Goal: Contribute content

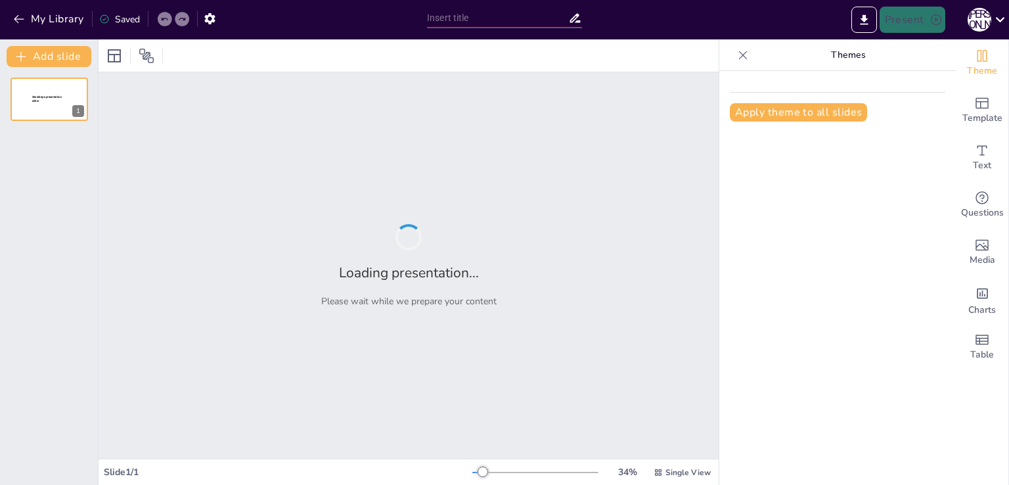
type input "A Comprehensive Journey Through Ukraine's Historical Milestones"
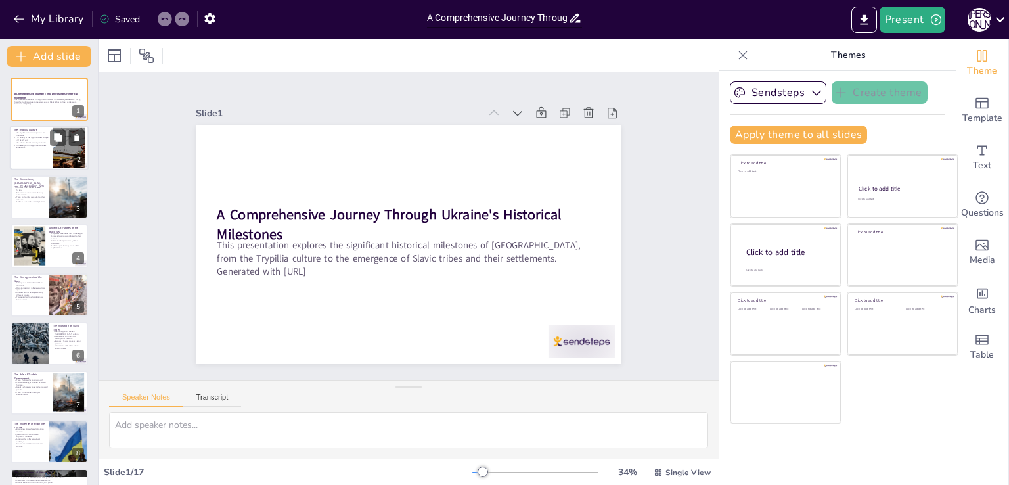
click at [45, 146] on p "Archaeological findings reveal complex settlements." at bounding box center [31, 146] width 35 height 5
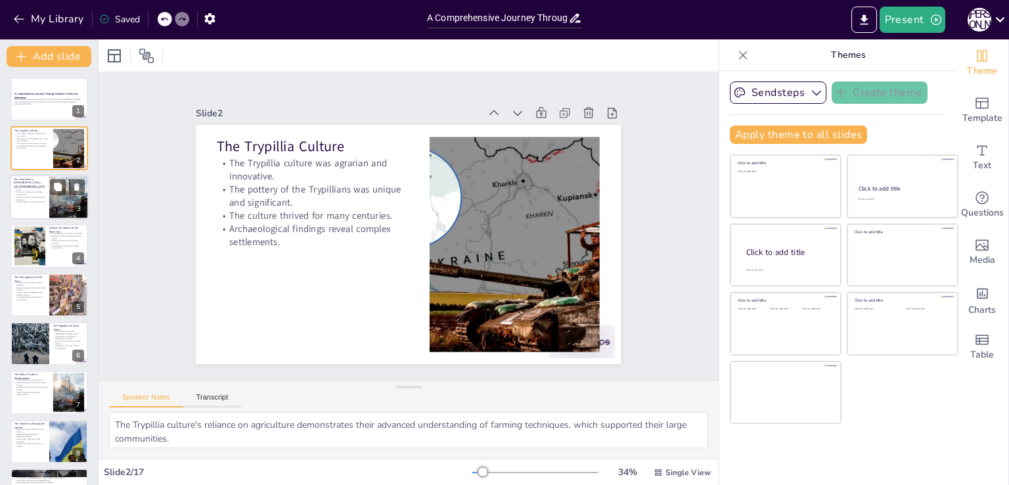
click at [45, 194] on div at bounding box center [49, 197] width 79 height 45
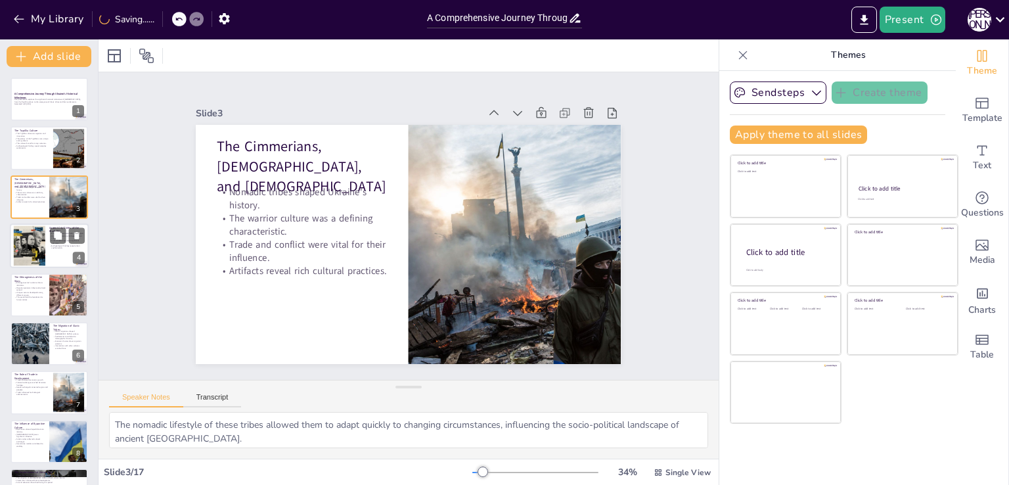
click at [48, 240] on div at bounding box center [49, 245] width 79 height 45
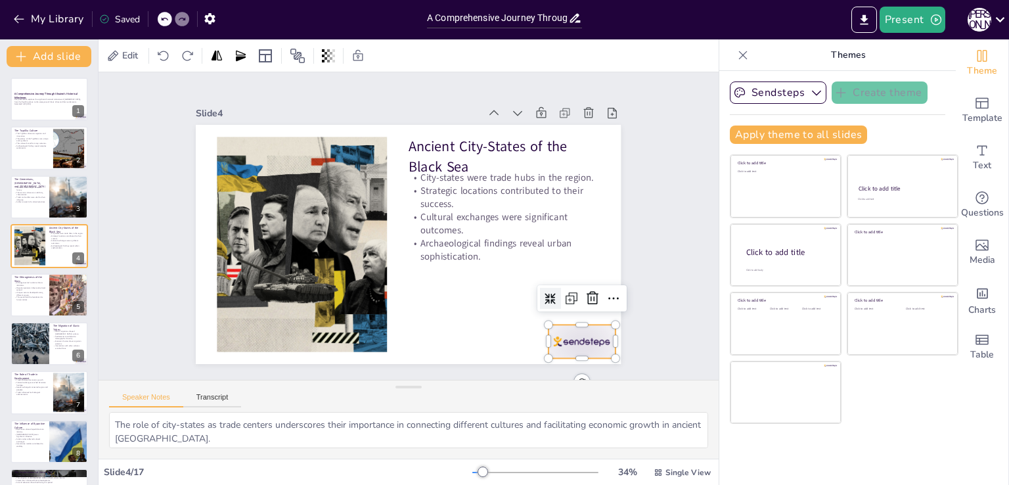
click at [282, 336] on div at bounding box center [259, 372] width 46 height 72
click at [580, 309] on icon at bounding box center [583, 317] width 17 height 17
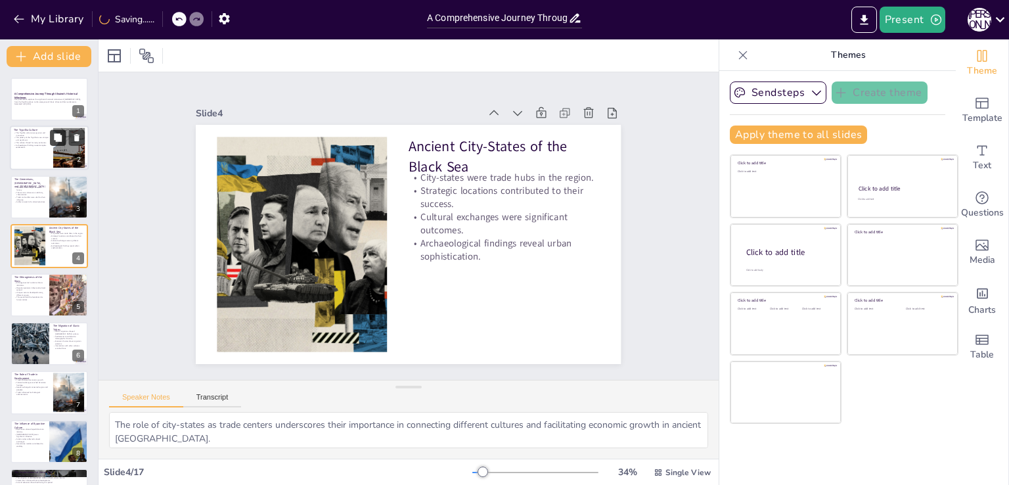
click at [52, 134] on button at bounding box center [58, 138] width 16 height 16
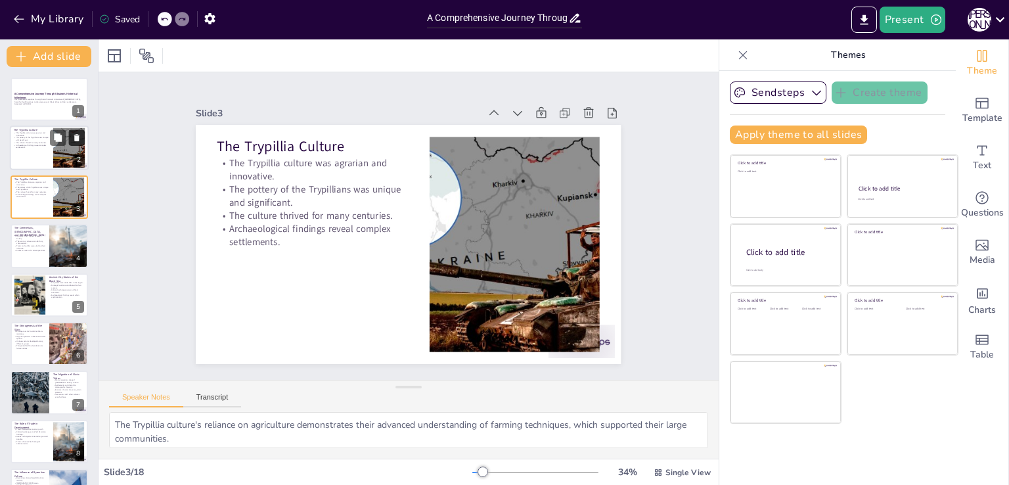
click at [76, 133] on icon at bounding box center [76, 137] width 9 height 9
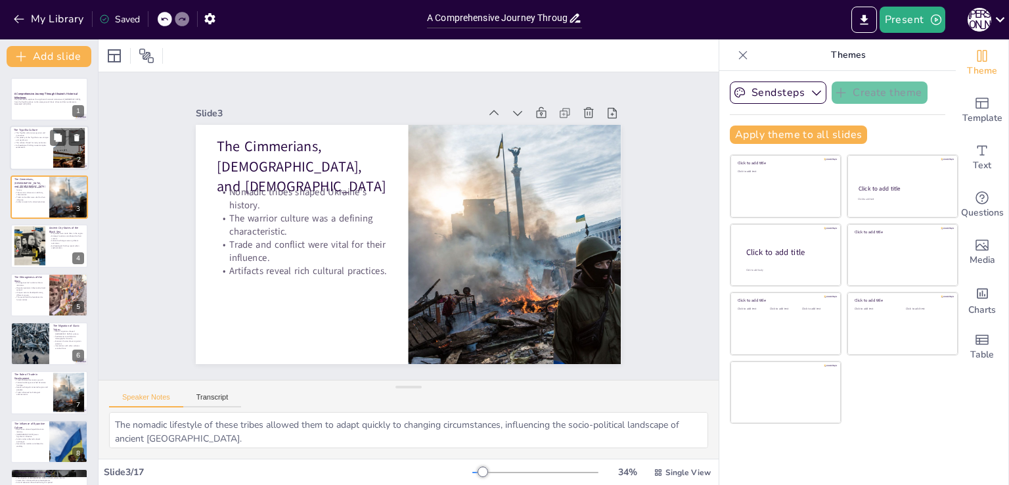
click at [14, 146] on p "Archaeological findings reveal complex settlements." at bounding box center [31, 146] width 35 height 5
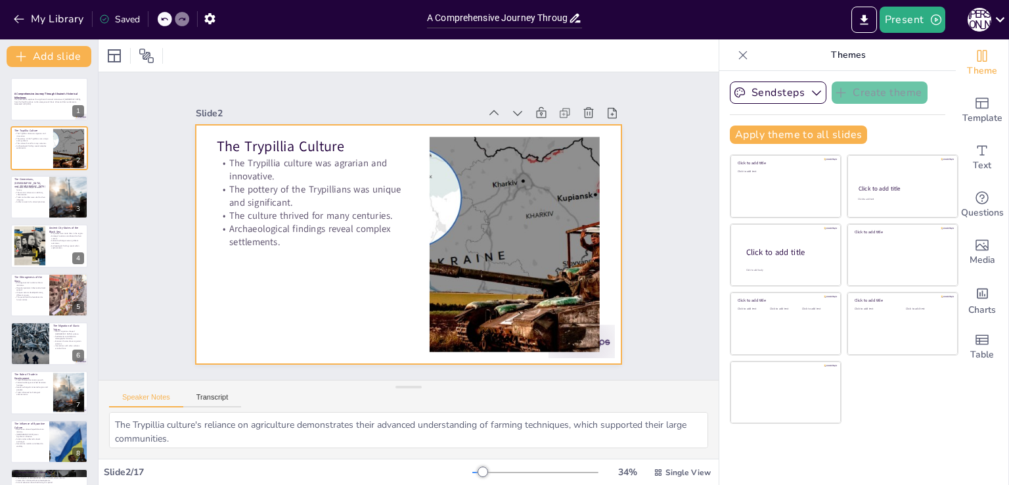
click at [606, 339] on div at bounding box center [395, 237] width 462 height 475
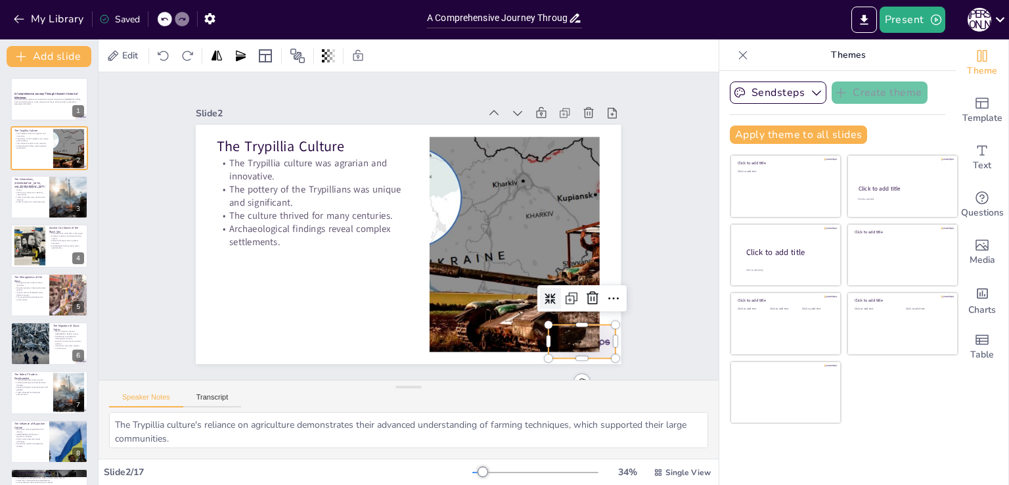
click at [271, 339] on div at bounding box center [245, 356] width 52 height 74
click at [314, 70] on icon at bounding box center [303, 59] width 22 height 22
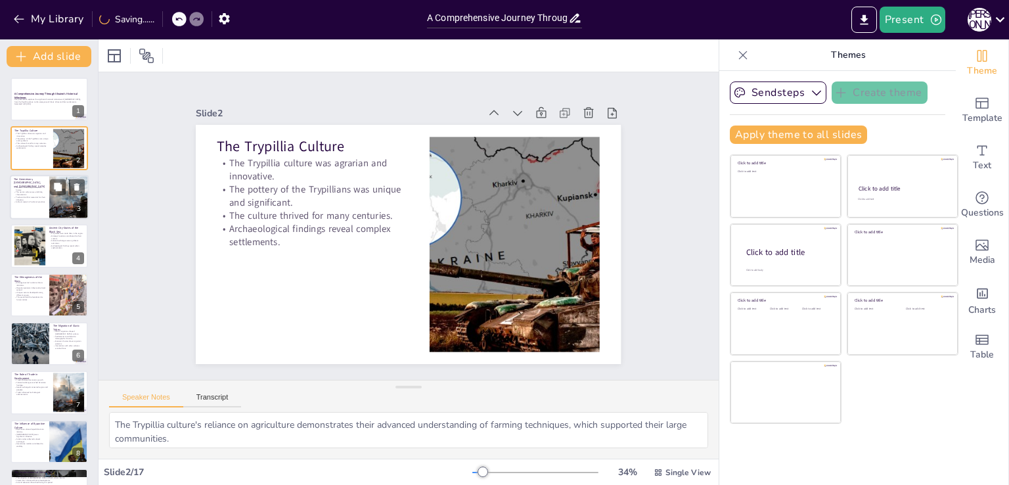
click at [60, 202] on div at bounding box center [68, 197] width 67 height 45
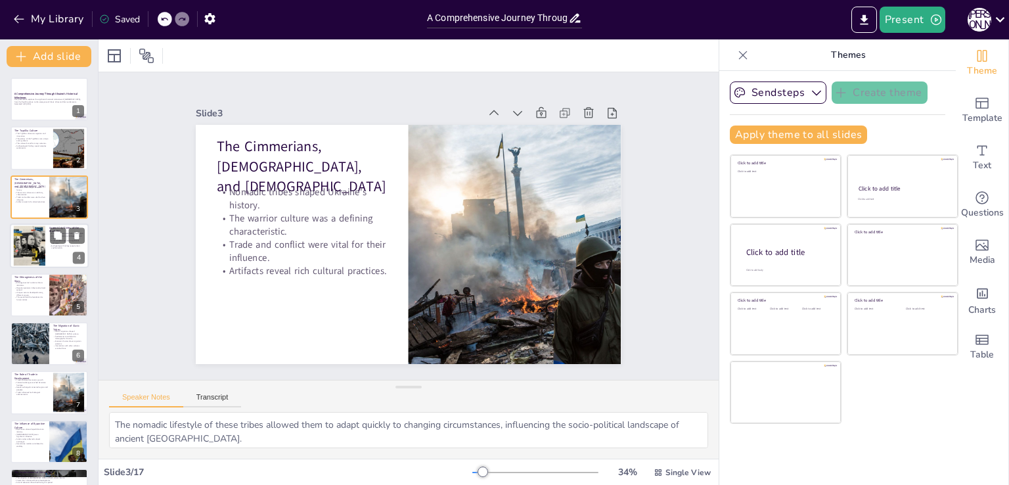
click at [49, 248] on p "Archaeological findings reveal urban sophistication." at bounding box center [66, 246] width 35 height 5
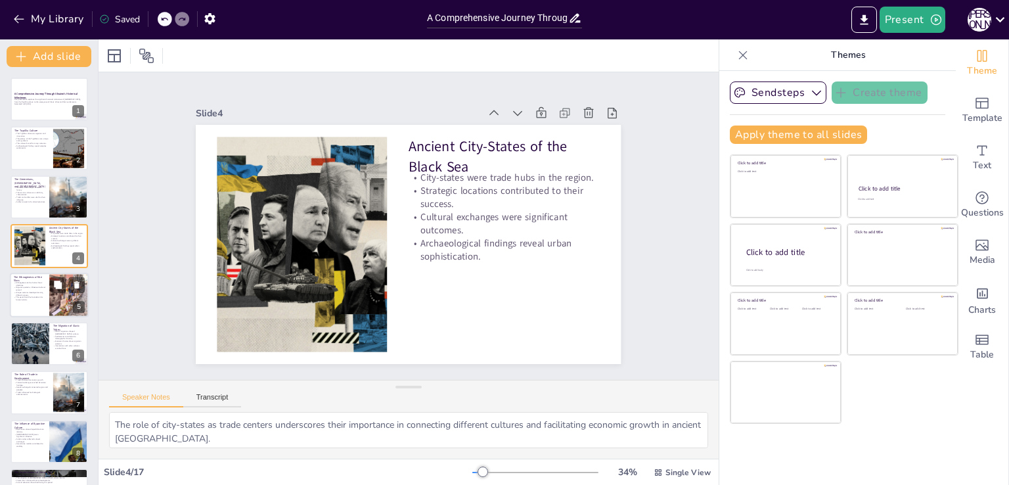
click at [50, 305] on div at bounding box center [69, 295] width 60 height 45
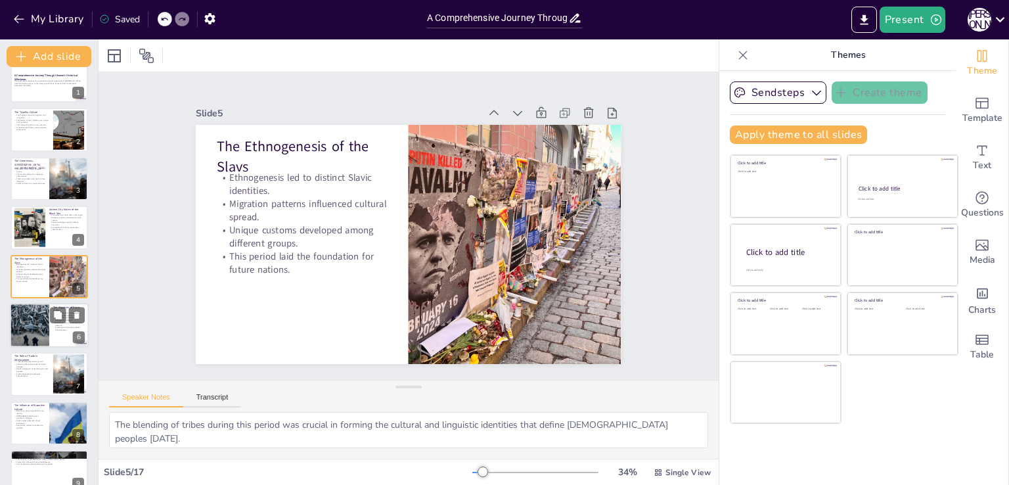
click at [32, 332] on div at bounding box center [29, 325] width 85 height 45
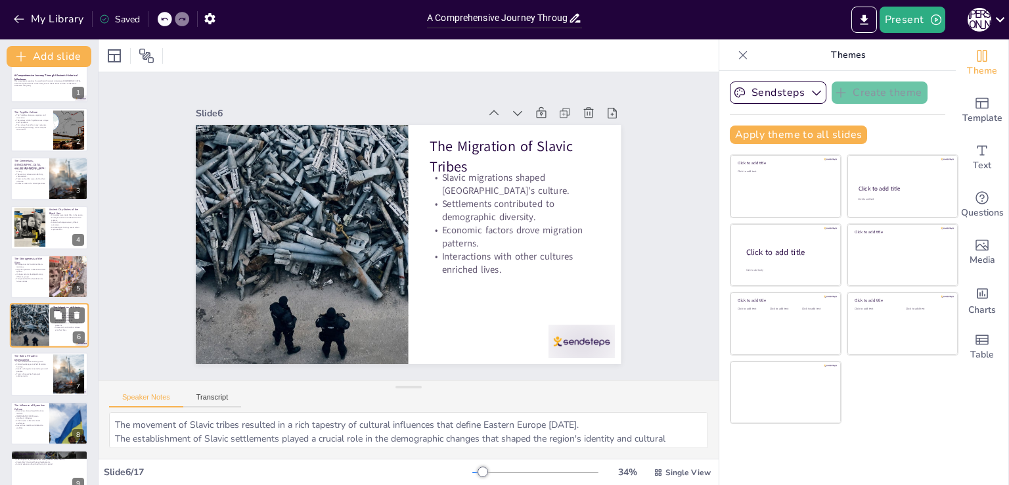
scroll to position [68, 0]
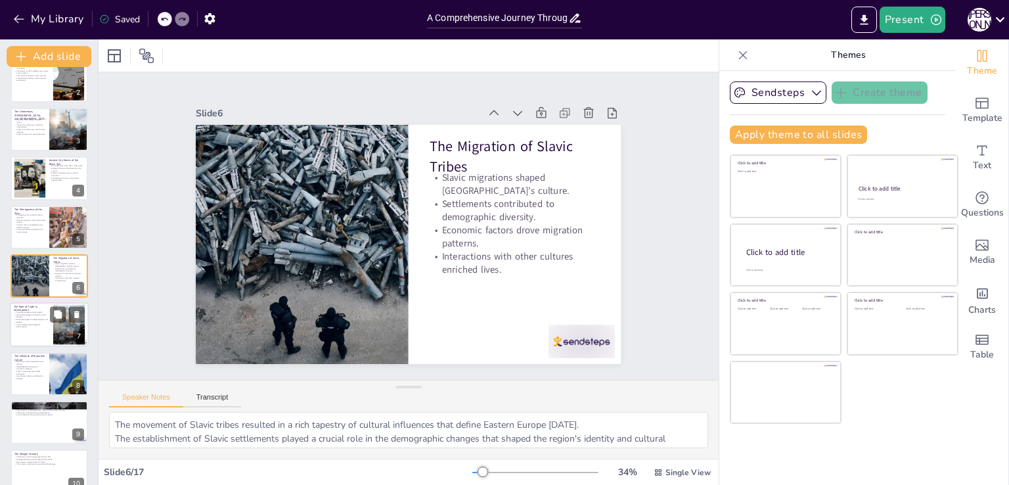
click at [31, 332] on div at bounding box center [49, 325] width 79 height 45
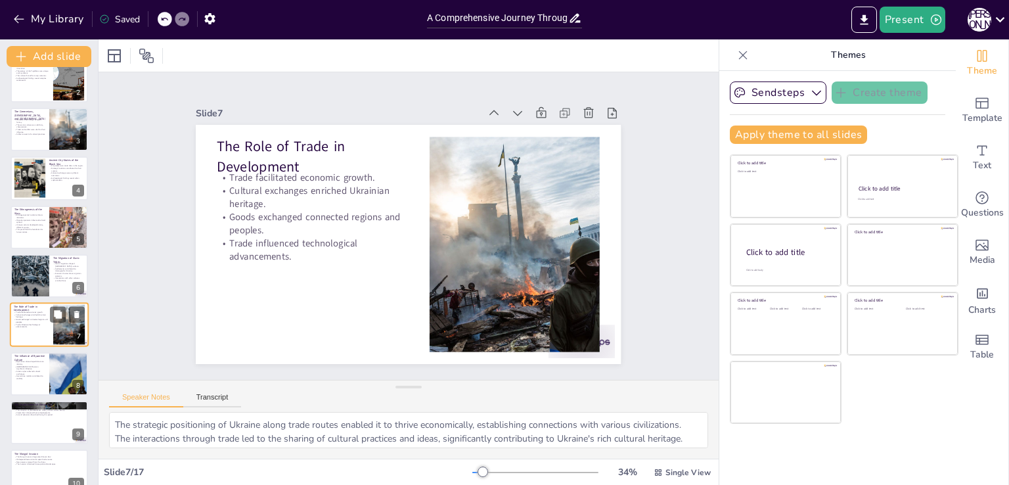
scroll to position [116, 0]
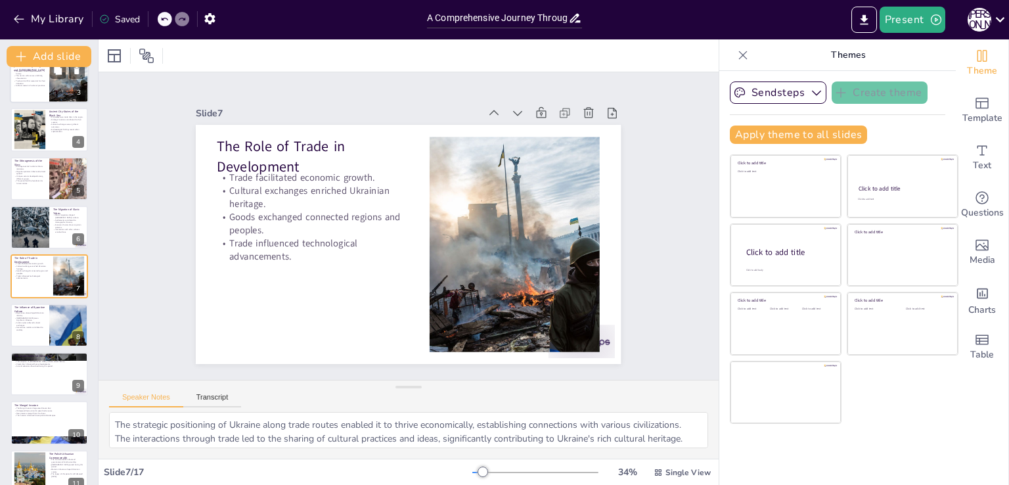
click at [50, 87] on div at bounding box center [68, 80] width 67 height 45
type textarea "The nomadic lifestyle of these tribes allowed them to adapt quickly to changing…"
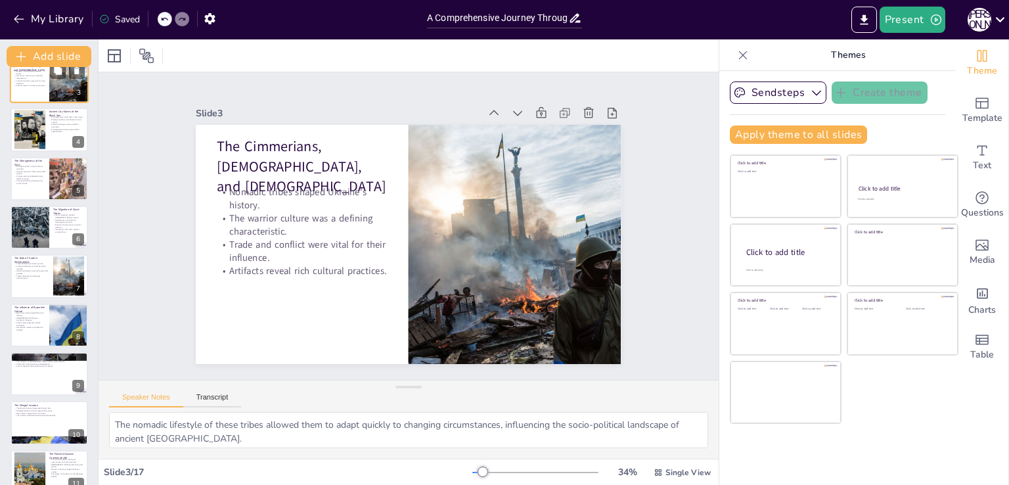
scroll to position [0, 0]
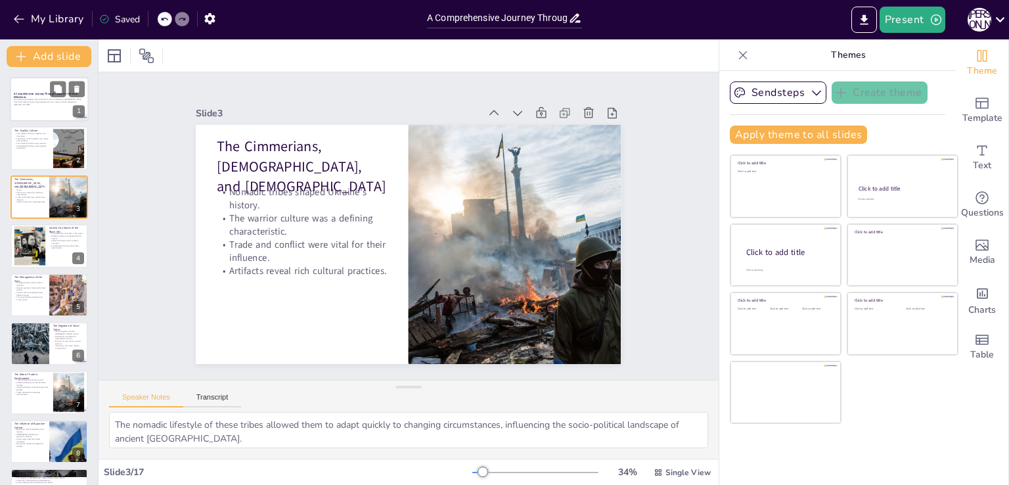
click at [39, 102] on p "This presentation explores the significant historical milestones of [GEOGRAPHIC…" at bounding box center [49, 100] width 71 height 5
